Goal: Task Accomplishment & Management: Use online tool/utility

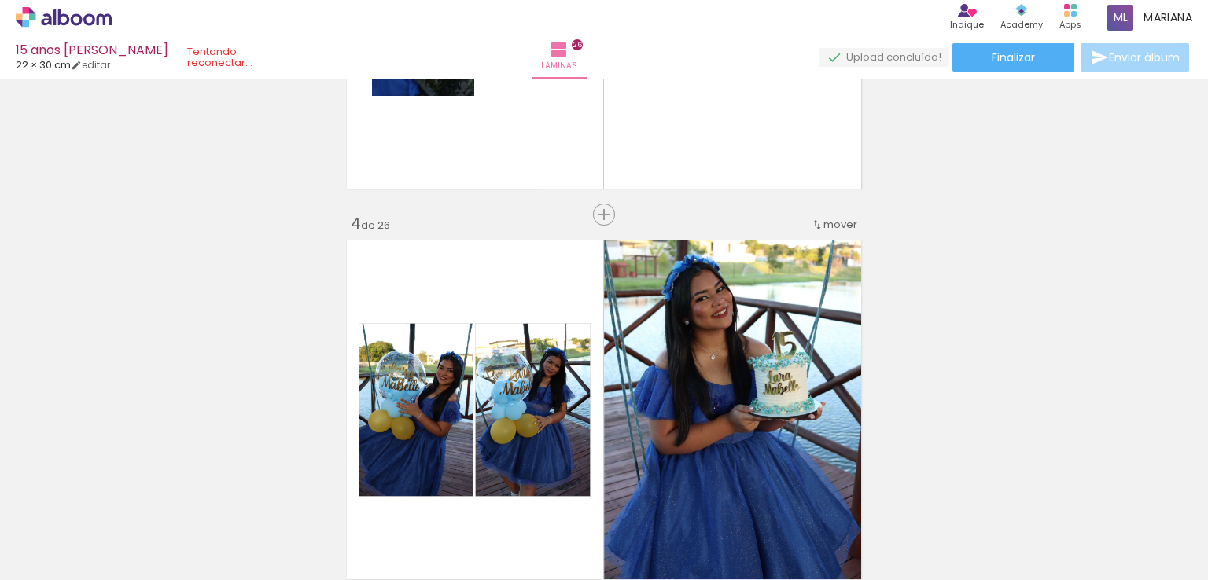
scroll to position [1059, 0]
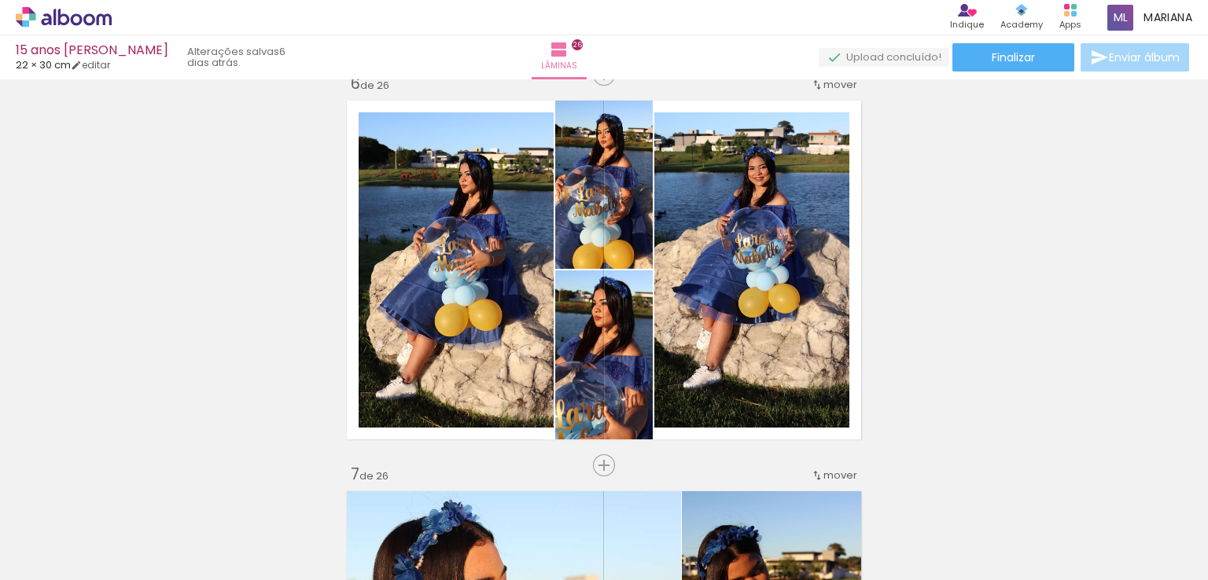
scroll to position [0, 6148]
